Goal: Check status: Check status

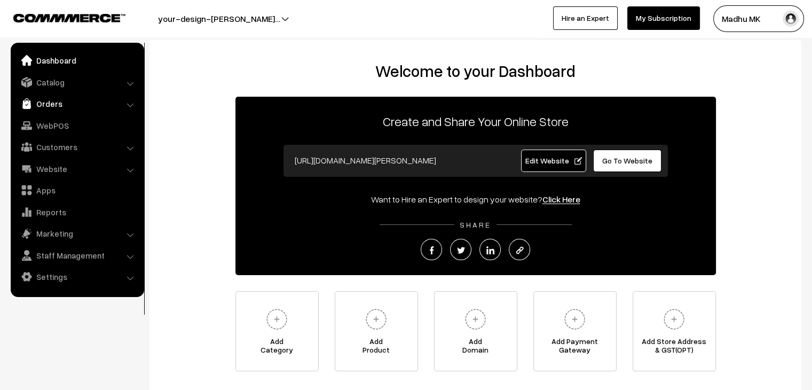
click at [45, 104] on link "Orders" at bounding box center [76, 103] width 127 height 19
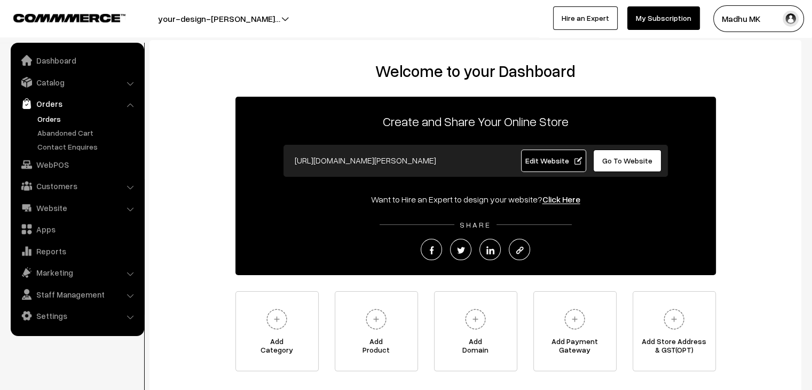
click at [48, 117] on link "Orders" at bounding box center [88, 118] width 106 height 11
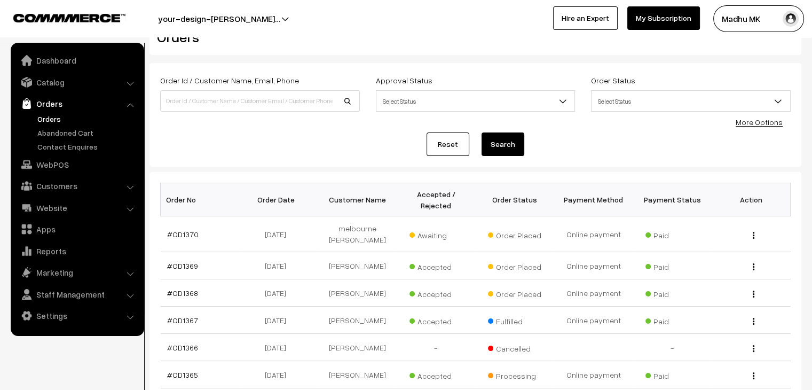
scroll to position [34, 0]
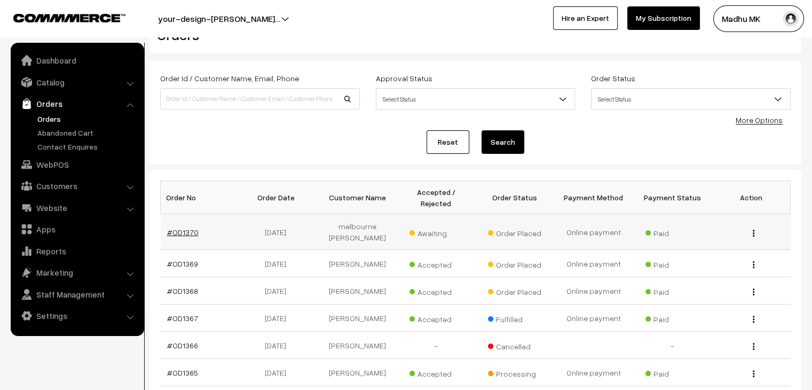
click at [188, 227] on link "#OD1370" at bounding box center [182, 231] width 31 height 9
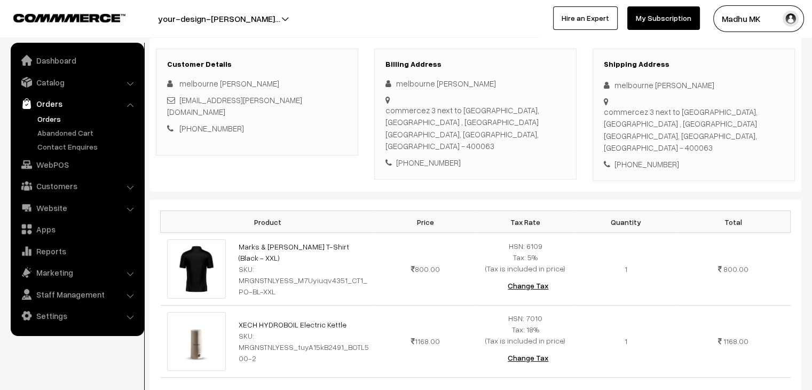
scroll to position [193, 0]
